Goal: Navigation & Orientation: Find specific page/section

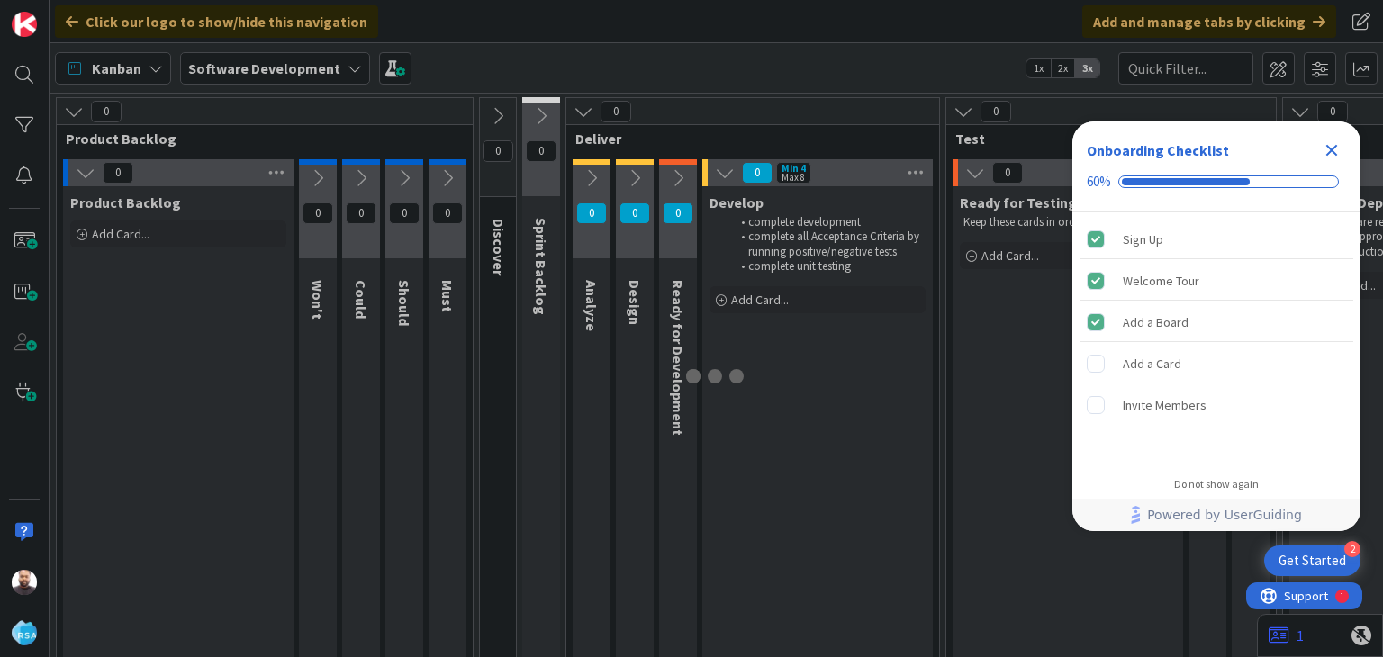
click at [1333, 151] on icon "Close Checklist" at bounding box center [1333, 151] width 12 height 12
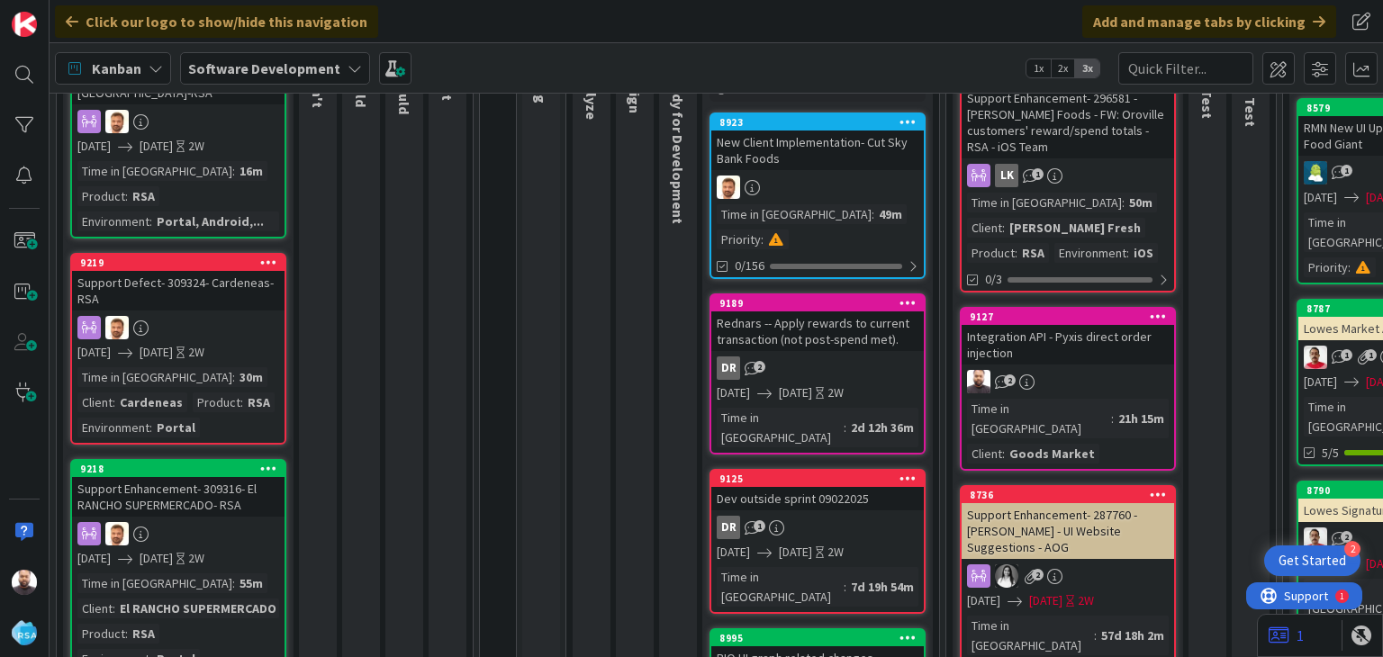
scroll to position [323, 0]
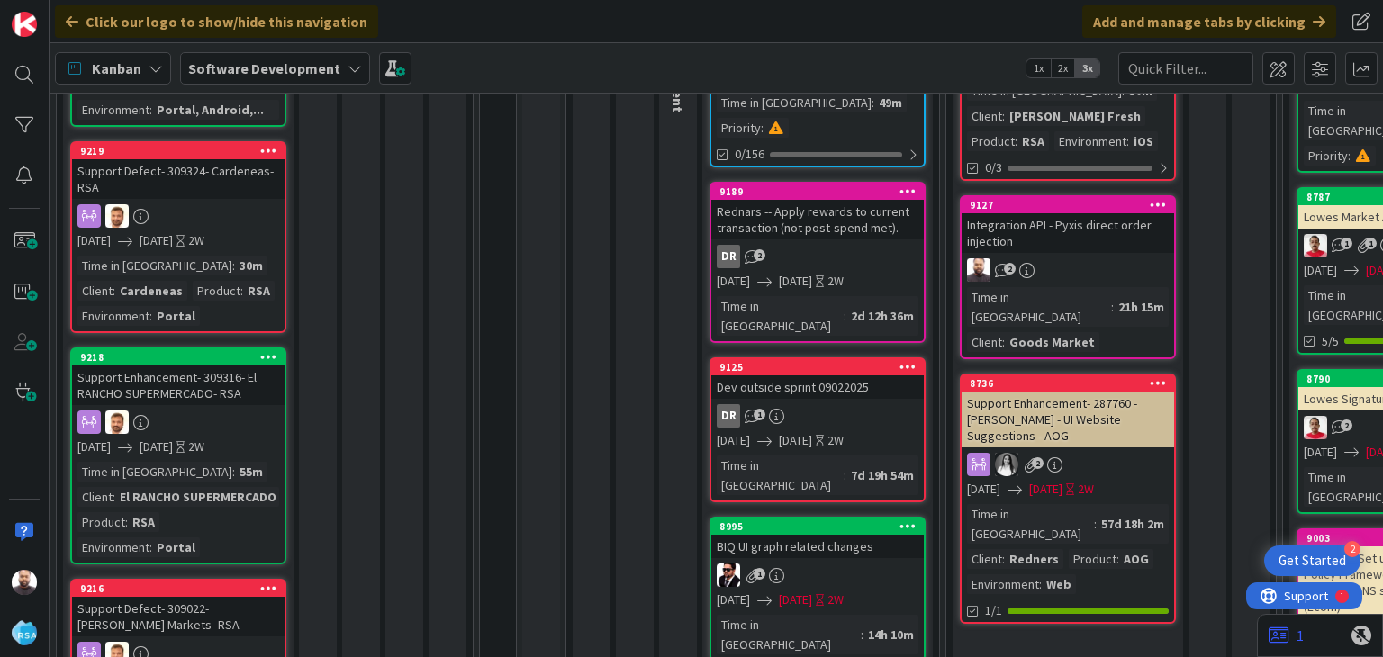
click at [1110, 258] on div "2" at bounding box center [1068, 269] width 213 height 23
